Goal: Information Seeking & Learning: Check status

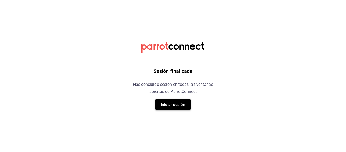
click at [166, 109] on button "Iniciar sesión" at bounding box center [172, 104] width 35 height 11
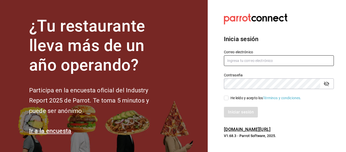
type input "animal.puebla@grupocosteno.com"
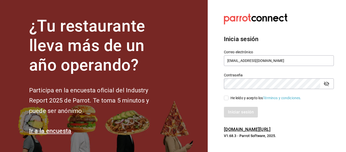
click at [232, 97] on div "He leído y acepto los Términos y condiciones." at bounding box center [265, 97] width 71 height 5
click at [228, 97] on input "He leído y acepto los Términos y condiciones." at bounding box center [226, 97] width 5 height 5
checkbox input "true"
click at [232, 109] on button "Iniciar sesión" at bounding box center [241, 111] width 34 height 11
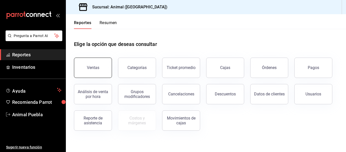
click at [104, 69] on button "Ventas" at bounding box center [93, 67] width 38 height 20
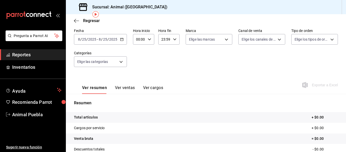
scroll to position [17, 0]
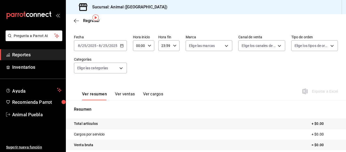
click at [123, 45] on icon "button" at bounding box center [122, 46] width 4 height 4
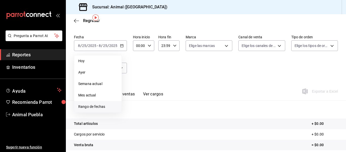
click at [97, 104] on span "Rango de fechas" at bounding box center [97, 106] width 39 height 5
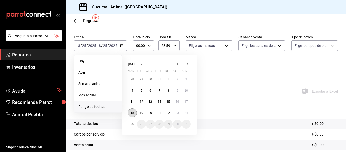
click at [132, 112] on abbr "18" at bounding box center [132, 113] width 3 height 4
click at [184, 115] on button "24" at bounding box center [186, 112] width 9 height 9
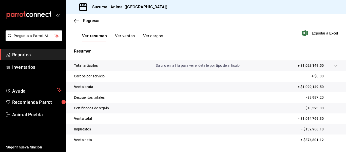
scroll to position [78, 0]
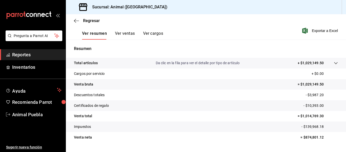
click at [308, 65] on p "+ $1,029,149.50" at bounding box center [310, 62] width 26 height 5
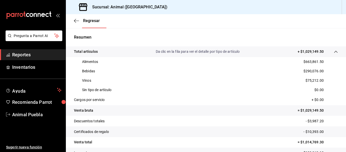
scroll to position [94, 0]
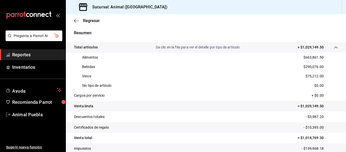
drag, startPoint x: 245, startPoint y: 16, endPoint x: 245, endPoint y: 26, distance: 10.4
click at [245, 16] on div "Regresar" at bounding box center [206, 20] width 280 height 13
drag, startPoint x: 261, startPoint y: 13, endPoint x: 265, endPoint y: 15, distance: 4.5
click at [261, 13] on div "Sucursal: Animal ([GEOGRAPHIC_DATA])" at bounding box center [206, 7] width 280 height 14
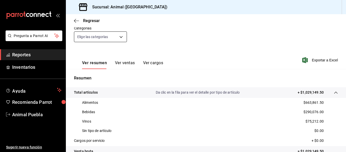
click at [101, 34] on body "Pregunta a Parrot AI Reportes Inventarios Ayuda Recomienda Parrot Animal Puebla…" at bounding box center [173, 76] width 346 height 152
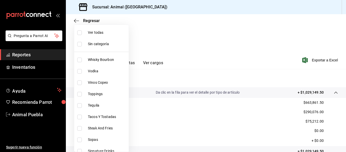
drag, startPoint x: 342, startPoint y: 63, endPoint x: 345, endPoint y: 44, distance: 19.0
click at [345, 44] on div at bounding box center [173, 76] width 346 height 152
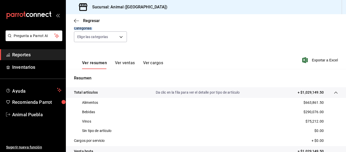
drag, startPoint x: 345, startPoint y: 50, endPoint x: 345, endPoint y: 36, distance: 13.4
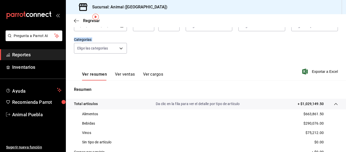
scroll to position [6, 0]
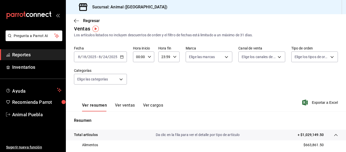
click at [119, 57] on div "[DATE] [DATE] - [DATE] [DATE]" at bounding box center [100, 56] width 53 height 11
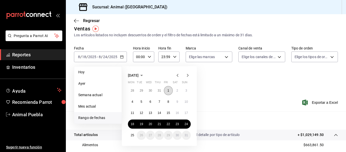
click at [165, 90] on button "1" at bounding box center [168, 90] width 9 height 9
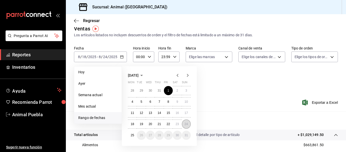
click at [182, 124] on button "24" at bounding box center [186, 123] width 9 height 9
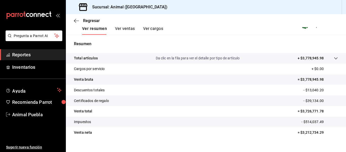
scroll to position [89, 0]
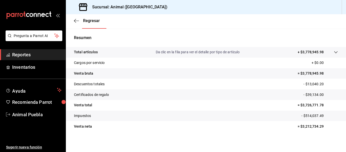
click at [318, 51] on p "+ $3,778,945.98" at bounding box center [310, 51] width 26 height 5
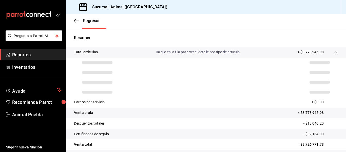
scroll to position [104, 0]
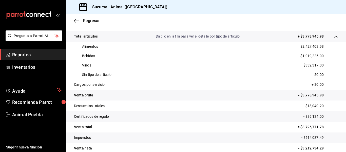
click at [260, 18] on div "Regresar" at bounding box center [206, 20] width 280 height 13
click at [261, 15] on div "Regresar" at bounding box center [206, 20] width 280 height 13
drag, startPoint x: 302, startPoint y: 16, endPoint x: 342, endPoint y: 46, distance: 50.0
click at [302, 16] on div "Regresar" at bounding box center [206, 20] width 280 height 13
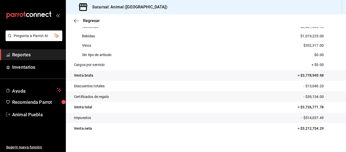
scroll to position [128, 0]
